Goal: Communication & Community: Answer question/provide support

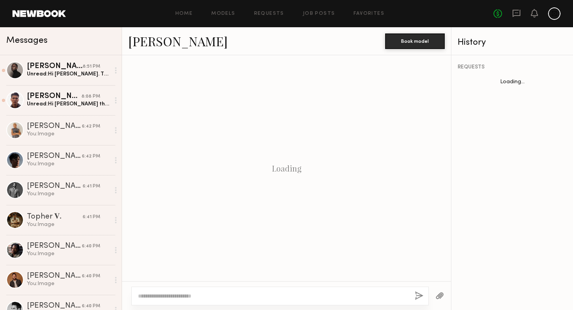
scroll to position [1066, 0]
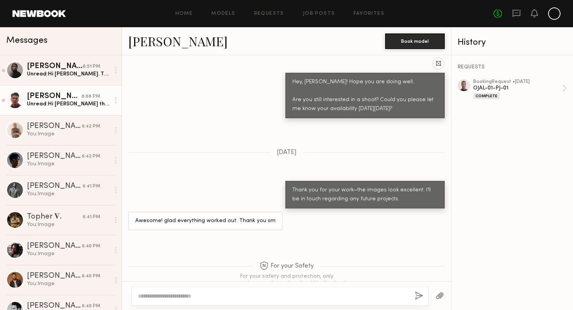
click at [92, 107] on div "Unread: Hi [PERSON_NAME] thanks for reaching out! What would be the rate for th…" at bounding box center [68, 103] width 83 height 7
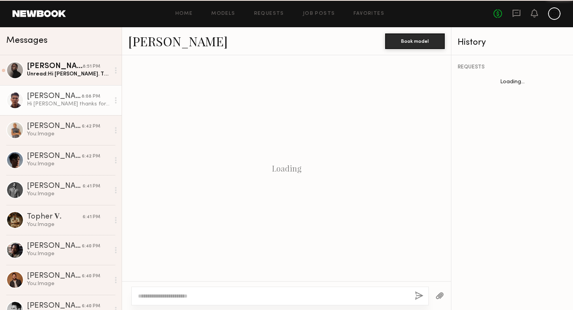
scroll to position [469, 0]
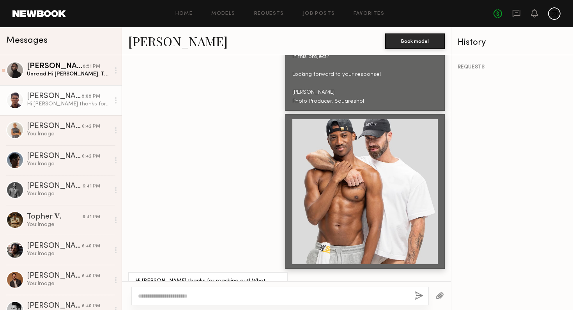
click at [329, 188] on div at bounding box center [364, 191] width 145 height 145
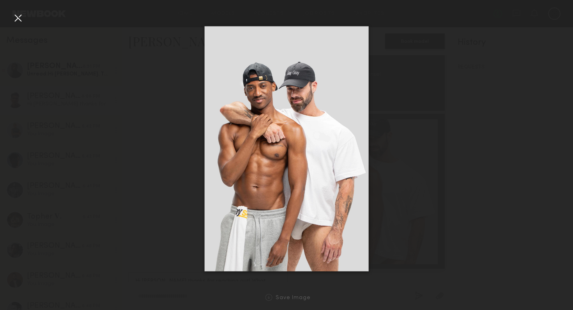
click at [474, 37] on div at bounding box center [286, 148] width 573 height 273
click at [22, 19] on div at bounding box center [18, 18] width 12 height 12
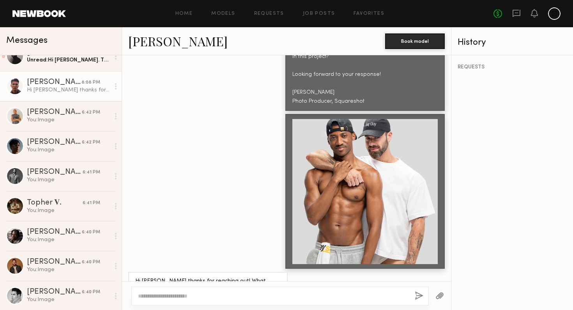
scroll to position [0, 0]
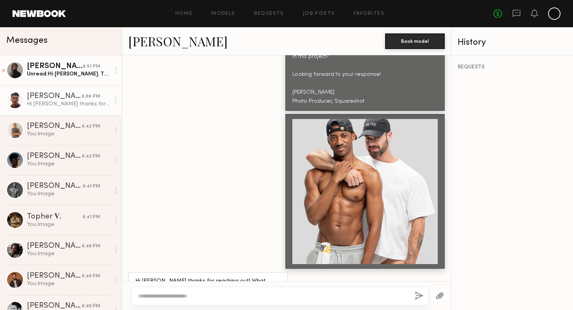
click at [63, 73] on div "Unread: Hi [PERSON_NAME]. Thank you for reaching out to me. I’m interested in t…" at bounding box center [68, 73] width 83 height 7
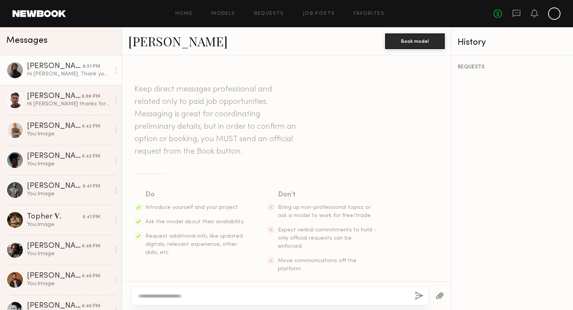
scroll to position [478, 0]
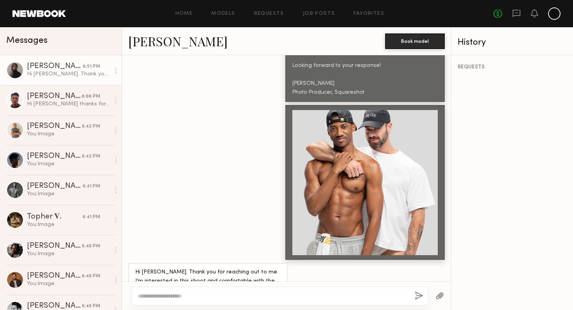
click at [137, 41] on link "[PERSON_NAME]" at bounding box center [177, 41] width 99 height 17
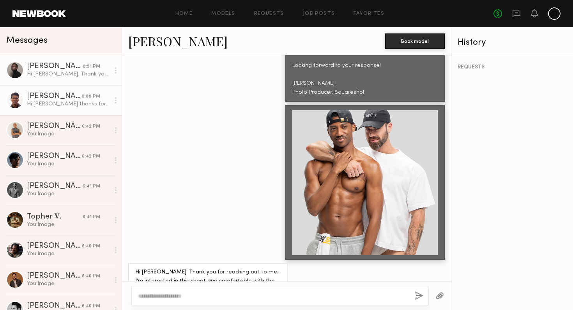
click at [82, 104] on div "Hi [PERSON_NAME] thanks for reaching out! What would be the rate for this job i…" at bounding box center [68, 103] width 83 height 7
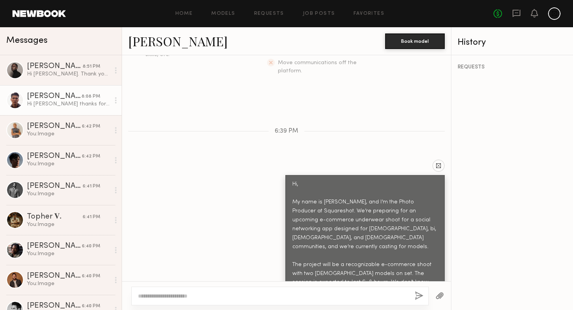
scroll to position [197, 0]
click at [153, 49] on link "[PERSON_NAME]" at bounding box center [177, 41] width 99 height 17
